Goal: Task Accomplishment & Management: Manage account settings

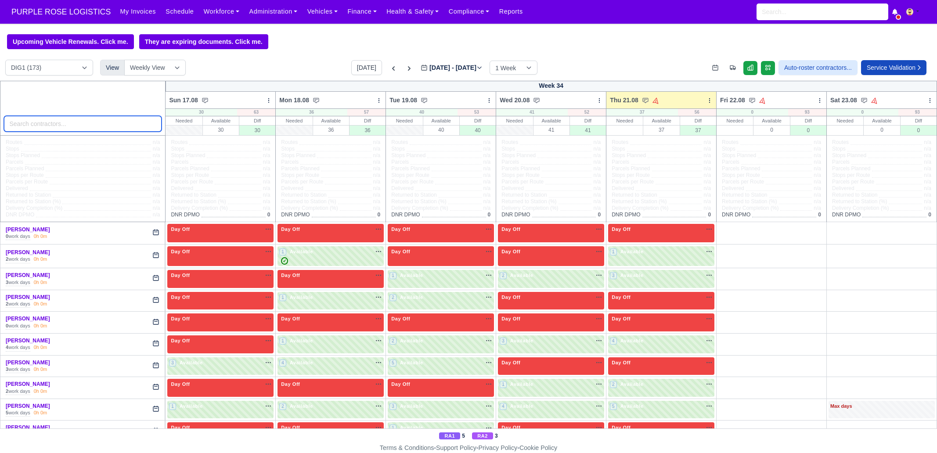
drag, startPoint x: 0, startPoint y: 0, endPoint x: 72, endPoint y: 124, distance: 143.8
click at [72, 124] on input "search" at bounding box center [83, 124] width 158 height 16
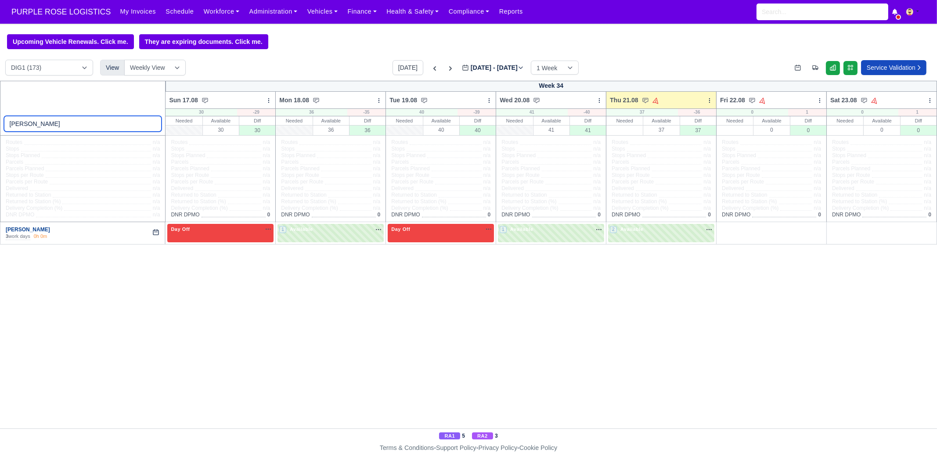
type input "wes"
click at [32, 229] on link "[PERSON_NAME]" at bounding box center [28, 229] width 44 height 6
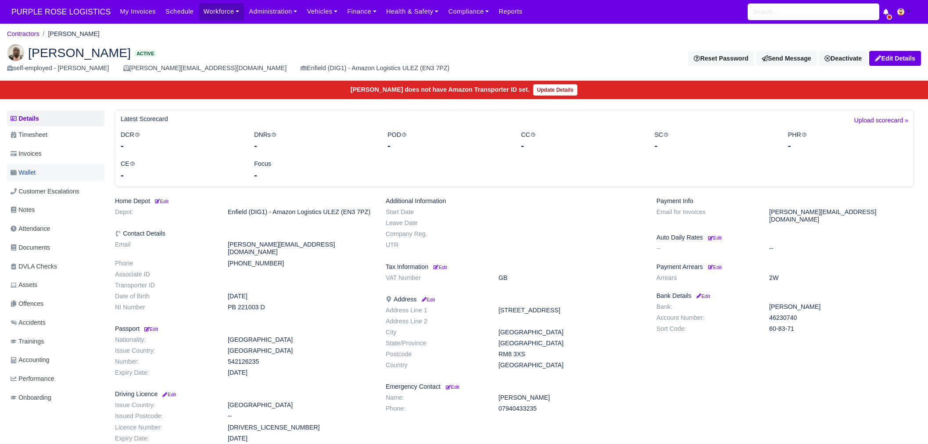
click at [49, 168] on link "Wallet" at bounding box center [55, 172] width 97 height 17
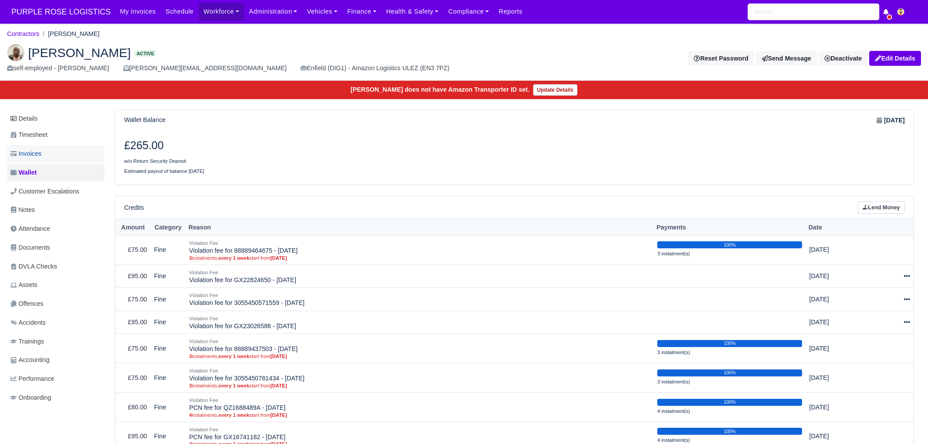
click at [50, 157] on link "Invoices" at bounding box center [55, 153] width 97 height 17
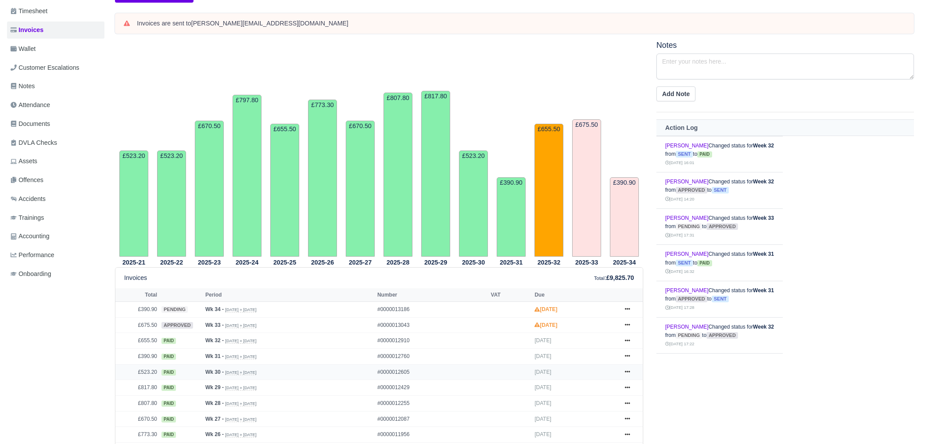
scroll to position [165, 0]
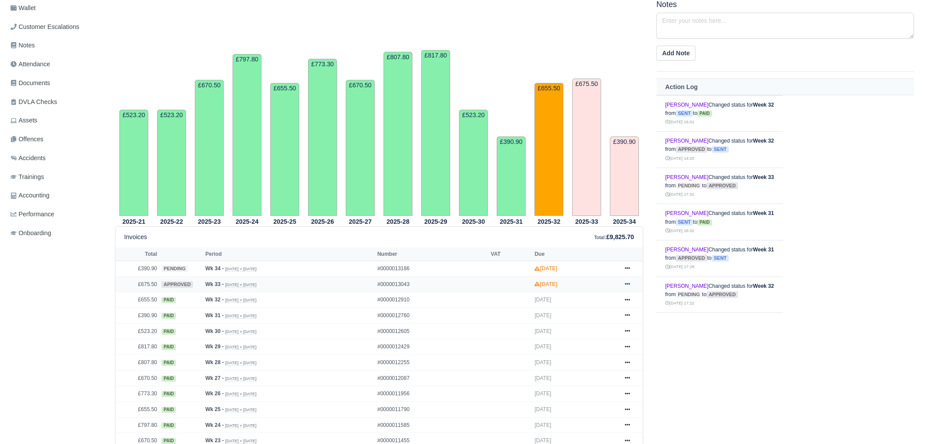
click at [630, 284] on icon at bounding box center [627, 285] width 5 height 2
click at [589, 334] on link "Hold" at bounding box center [595, 337] width 78 height 18
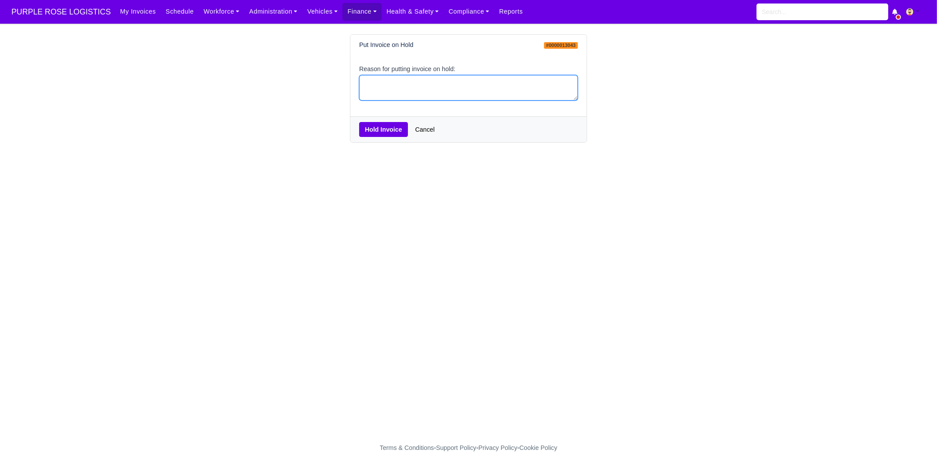
click at [431, 87] on textarea "Reason for putting invoice on hold:" at bounding box center [468, 88] width 219 height 26
type textarea "pcns"
click at [386, 126] on button "Hold Invoice" at bounding box center [383, 129] width 49 height 15
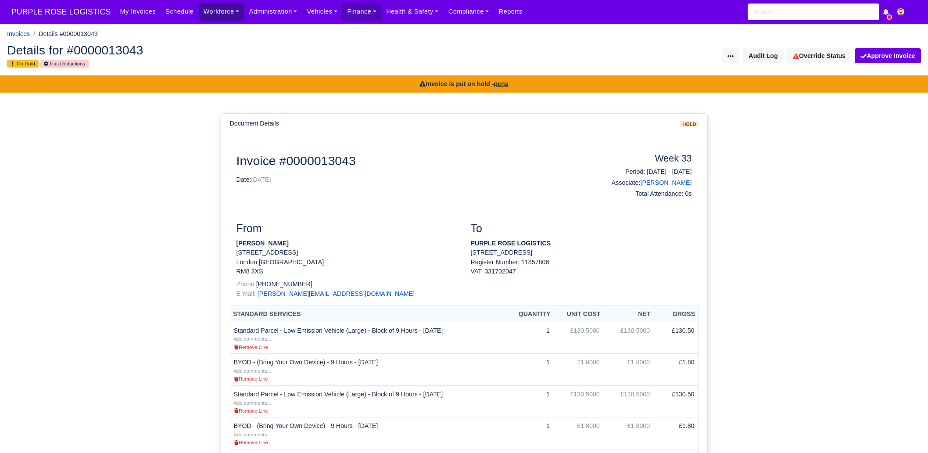
click at [206, 15] on link "Workforce" at bounding box center [222, 11] width 46 height 17
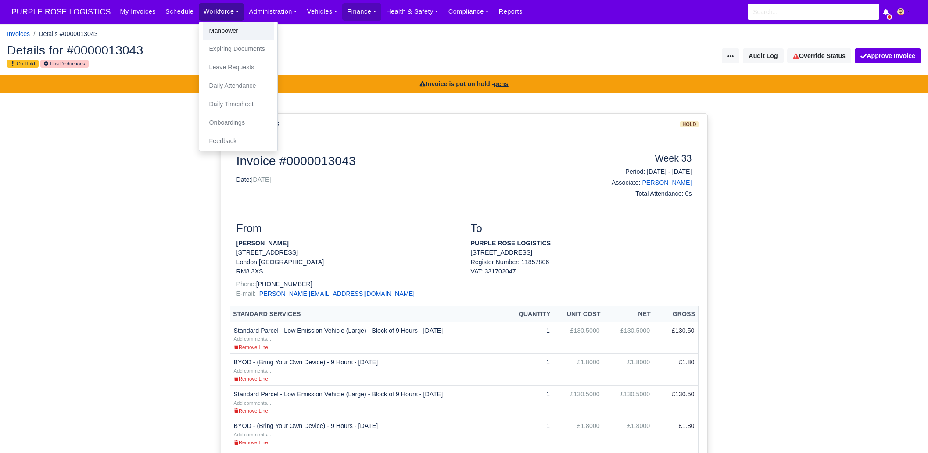
click at [210, 27] on link "Manpower" at bounding box center [238, 31] width 71 height 18
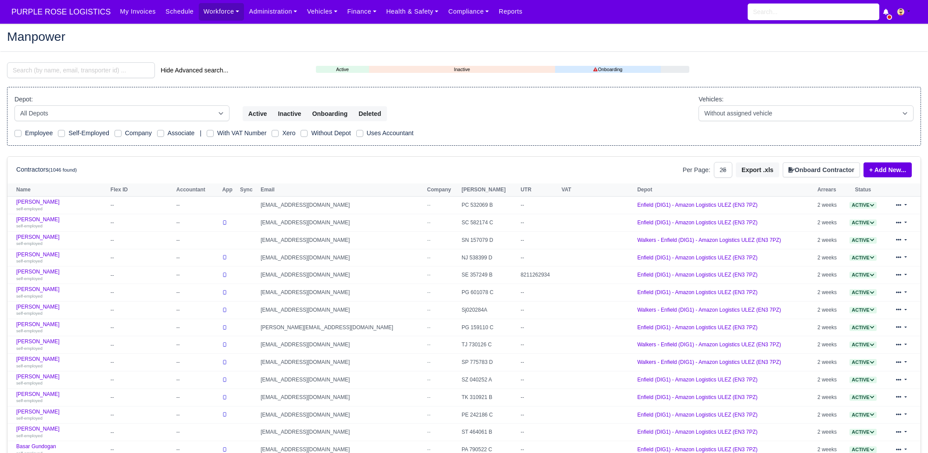
select select "25"
click at [78, 74] on input "search" at bounding box center [81, 70] width 148 height 16
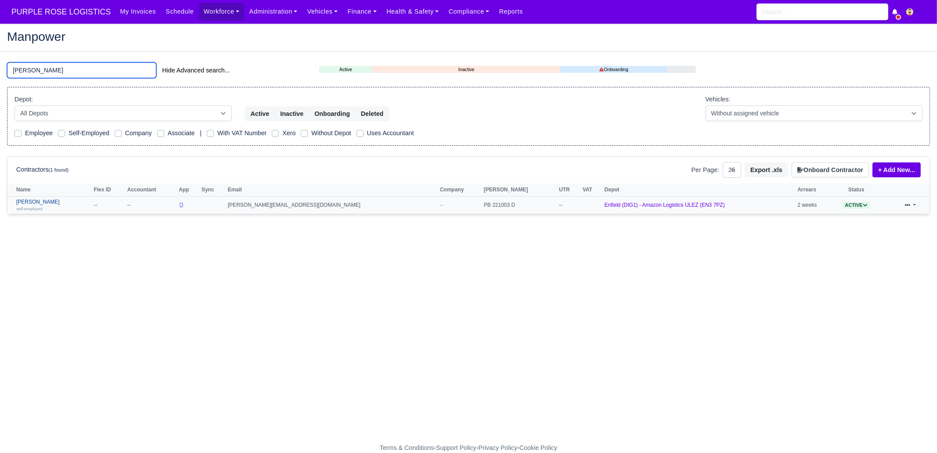
type input "wes"
click at [42, 205] on div "self-employed" at bounding box center [52, 208] width 73 height 6
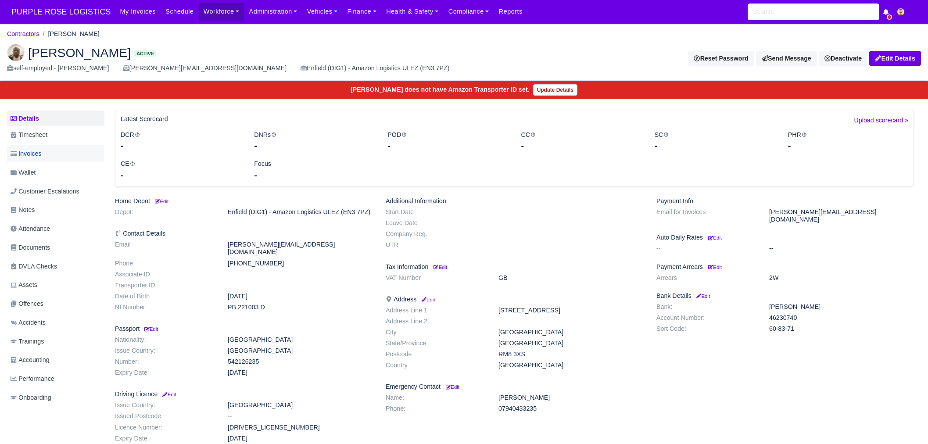
click at [47, 156] on link "Invoices" at bounding box center [55, 153] width 97 height 17
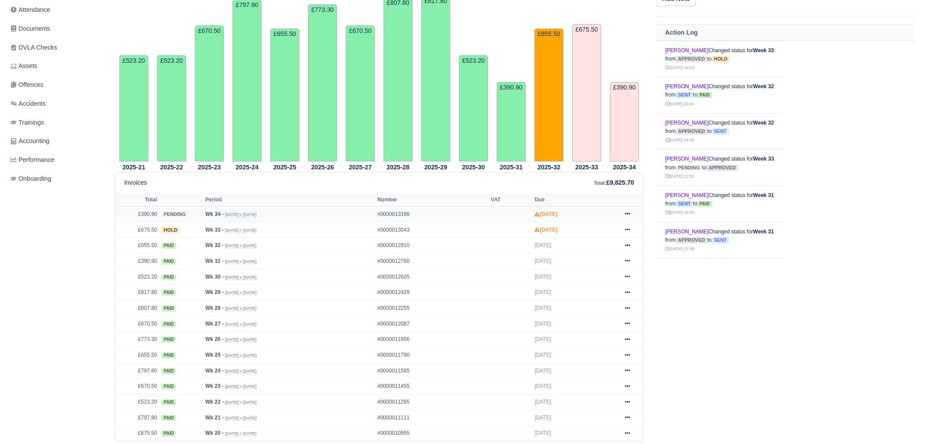
scroll to position [219, 0]
click at [629, 209] on link at bounding box center [627, 214] width 13 height 11
click at [601, 271] on link "Hold" at bounding box center [595, 267] width 78 height 18
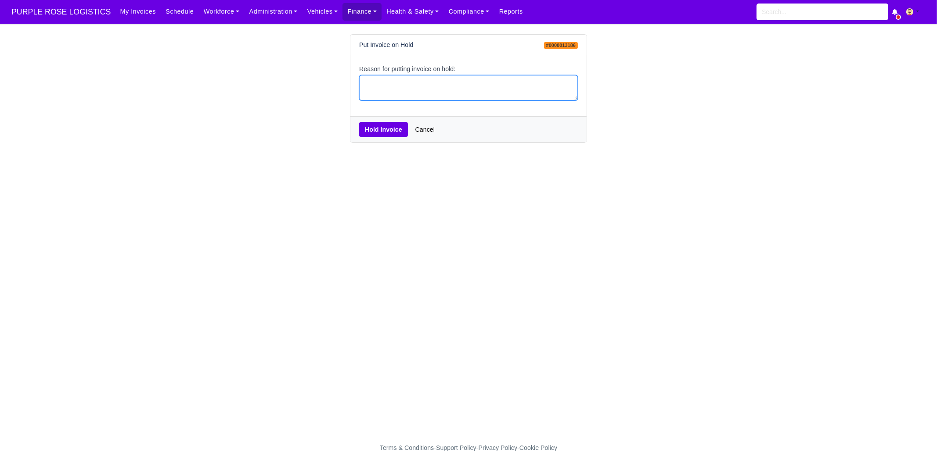
click at [395, 85] on textarea "Reason for putting invoice on hold:" at bounding box center [468, 88] width 219 height 26
type textarea "w"
type textarea "pcns"
click at [377, 129] on button "Hold Invoice" at bounding box center [383, 129] width 49 height 15
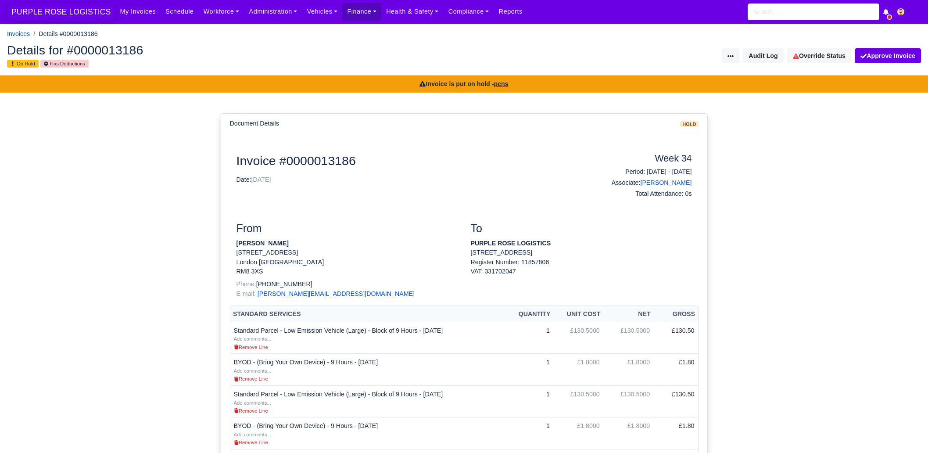
click at [65, 17] on span "PURPLE ROSE LOGISTICS" at bounding box center [61, 12] width 108 height 18
